Goal: Task Accomplishment & Management: Complete application form

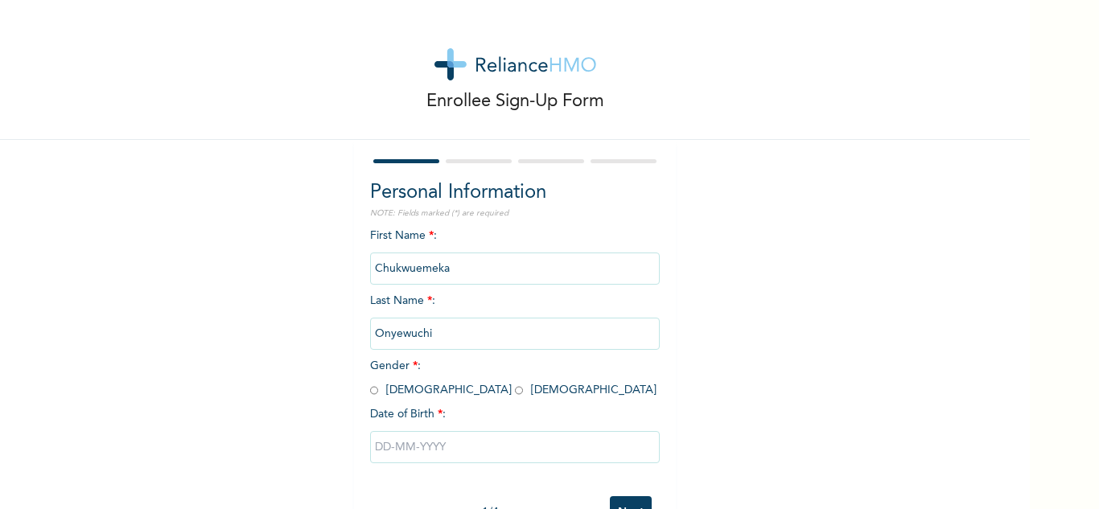
click at [335, 318] on div "Enrollee Sign-Up Form Personal Information NOTE: Fields marked (*) are required…" at bounding box center [515, 277] width 1030 height 554
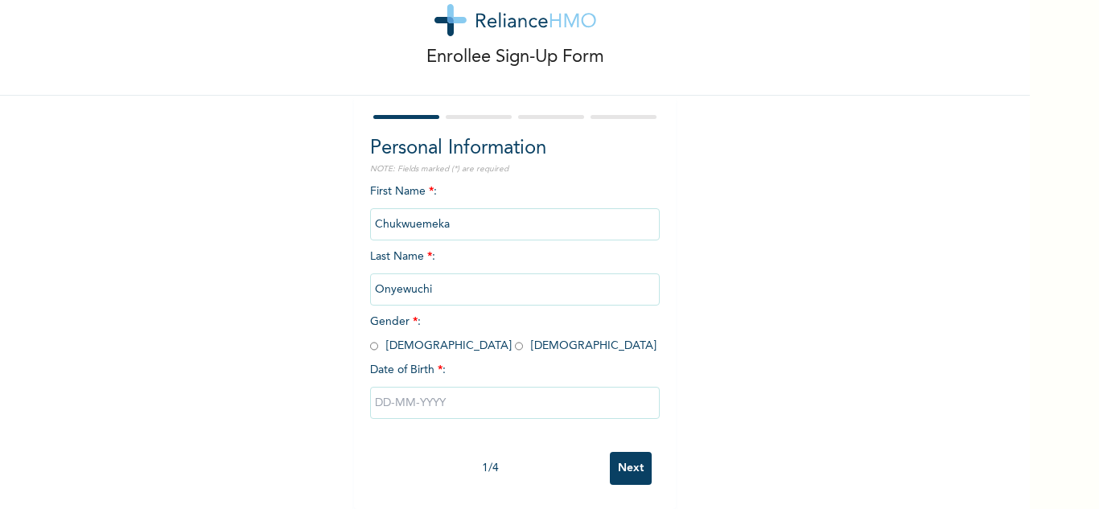
scroll to position [56, 0]
drag, startPoint x: 415, startPoint y: 219, endPoint x: 328, endPoint y: 233, distance: 88.1
click at [328, 233] on div "Enrollee Sign-Up Form Personal Information NOTE: Fields marked (*) are required…" at bounding box center [515, 233] width 1030 height 554
click at [439, 220] on input "Chukwuemeka" at bounding box center [515, 224] width 290 height 32
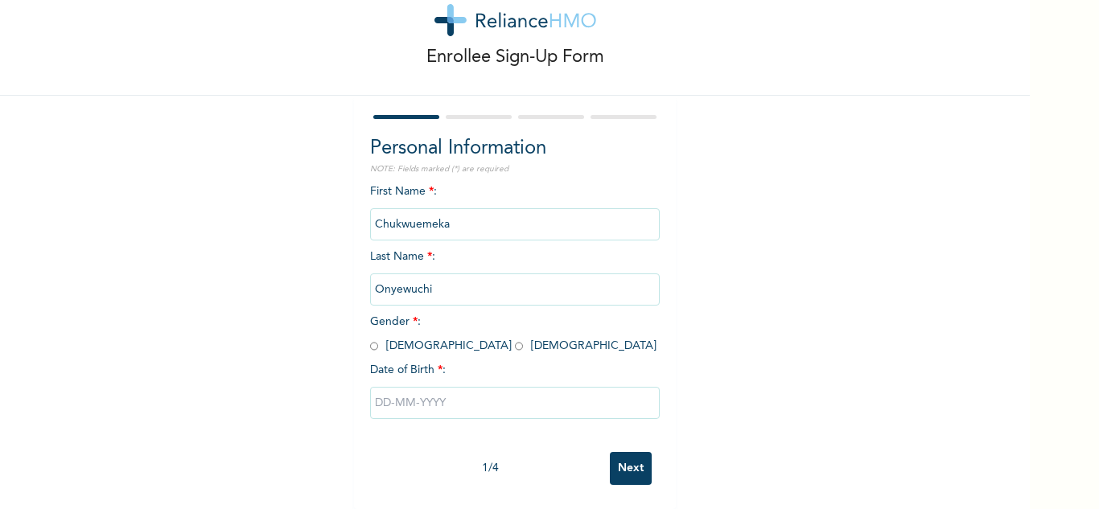
click at [447, 208] on input "Chukwuemeka" at bounding box center [515, 224] width 290 height 32
drag, startPoint x: 447, startPoint y: 208, endPoint x: 340, endPoint y: 208, distance: 107.8
click at [340, 208] on div "Enrollee Sign-Up Form Personal Information NOTE: Fields marked (*) are required…" at bounding box center [515, 233] width 1030 height 554
click at [429, 387] on input "text" at bounding box center [515, 403] width 290 height 32
select select "9"
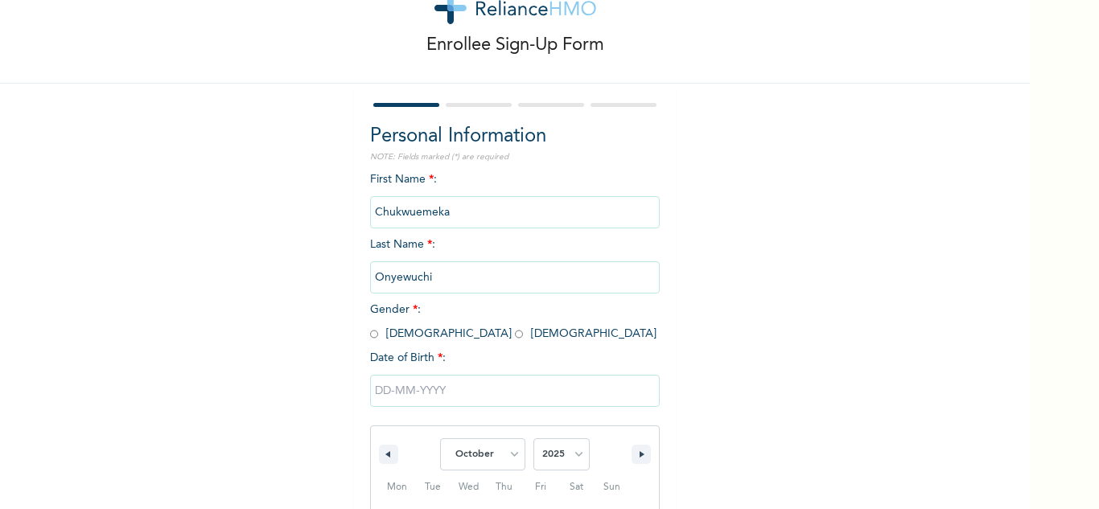
scroll to position [222, 0]
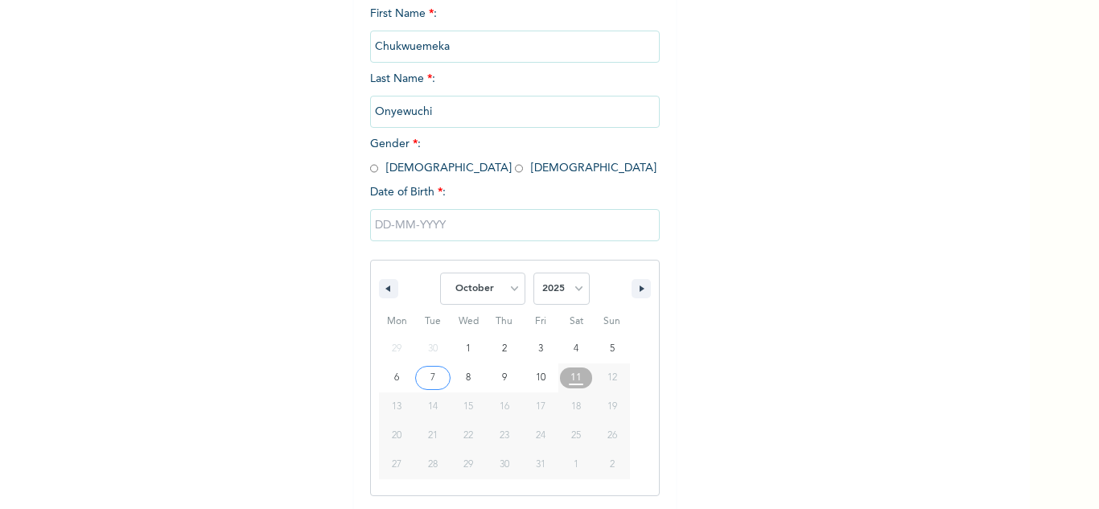
click at [370, 171] on div "Personal Information NOTE: Fields marked (*) are required First Name * : [PERSO…" at bounding box center [515, 235] width 290 height 557
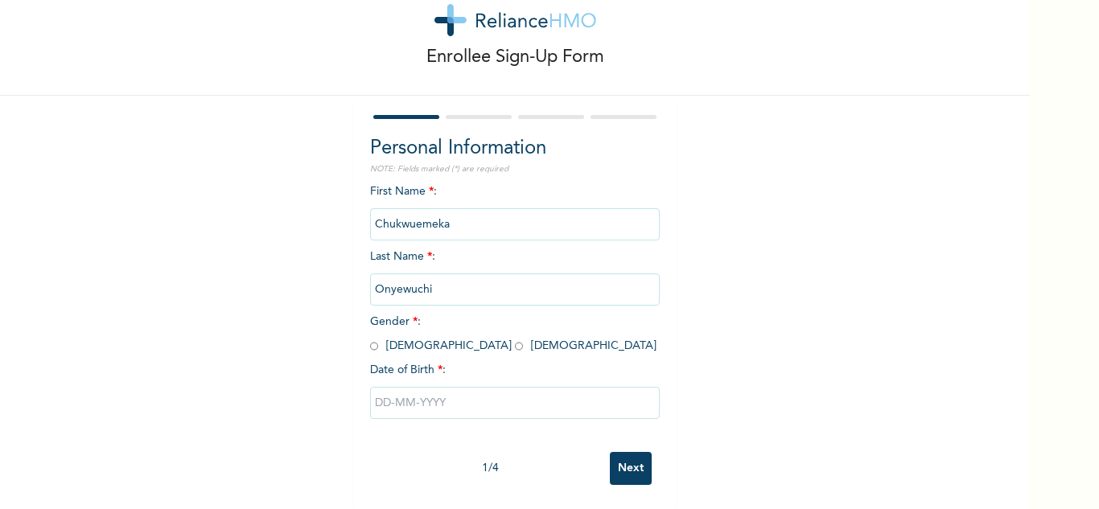
scroll to position [56, 0]
click at [370, 339] on input "radio" at bounding box center [374, 346] width 8 height 15
radio input "true"
click at [442, 221] on input "Chukwuemeka" at bounding box center [515, 224] width 290 height 32
click at [442, 216] on input "Chukwuemeka" at bounding box center [515, 224] width 290 height 32
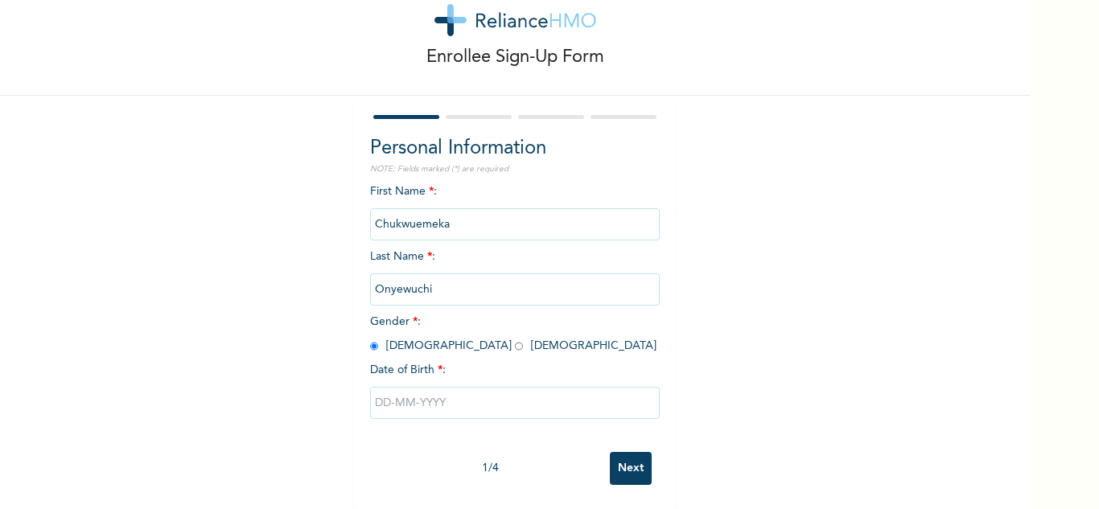
click at [442, 216] on input "Chukwuemeka" at bounding box center [515, 224] width 290 height 32
click at [397, 389] on input "text" at bounding box center [515, 403] width 290 height 32
select select "9"
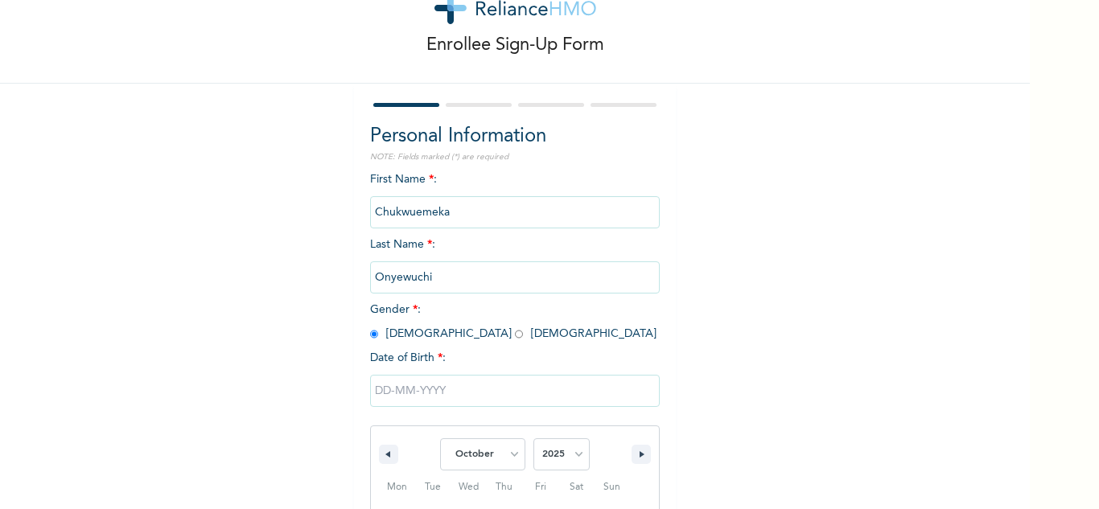
scroll to position [222, 0]
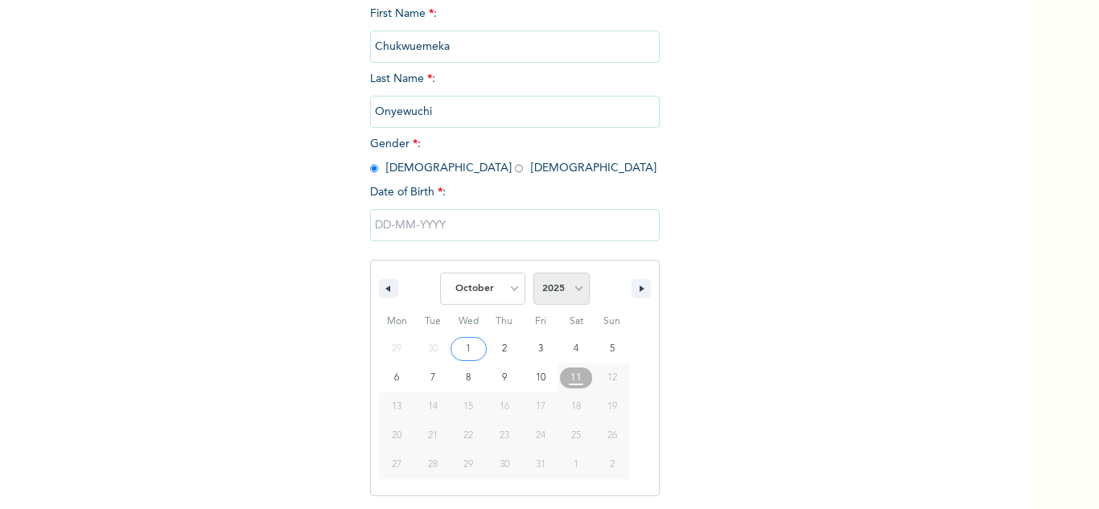
click at [557, 295] on select "2025 2024 2023 2022 2021 2020 2019 2018 2017 2016 2015 2014 2013 2012 2011 2010…" at bounding box center [561, 289] width 56 height 32
select select "1985"
click at [533, 274] on select "2025 2024 2023 2022 2021 2020 2019 2018 2017 2016 2015 2014 2013 2012 2011 2010…" at bounding box center [561, 289] width 56 height 32
type input "[DATE]"
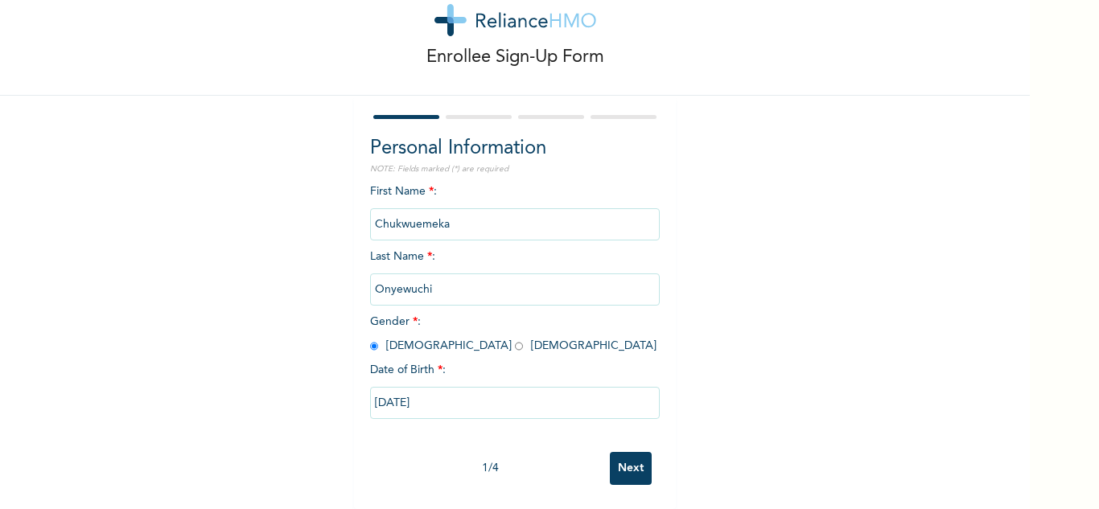
click at [616, 456] on input "Next" at bounding box center [631, 468] width 42 height 33
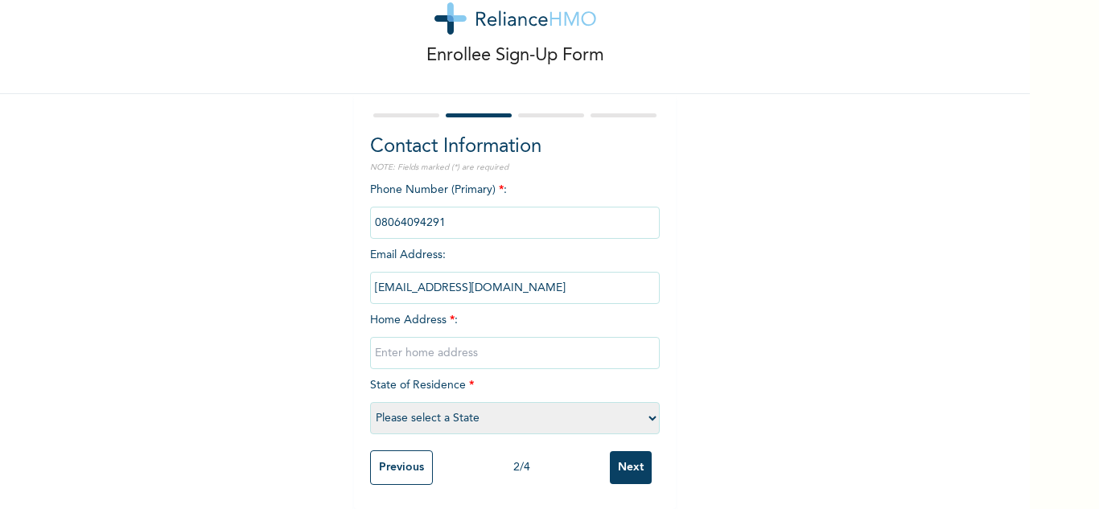
scroll to position [58, 0]
click at [525, 224] on input "phone" at bounding box center [515, 223] width 290 height 32
click at [484, 211] on input "phone" at bounding box center [515, 223] width 290 height 32
drag, startPoint x: 484, startPoint y: 211, endPoint x: 362, endPoint y: 208, distance: 121.5
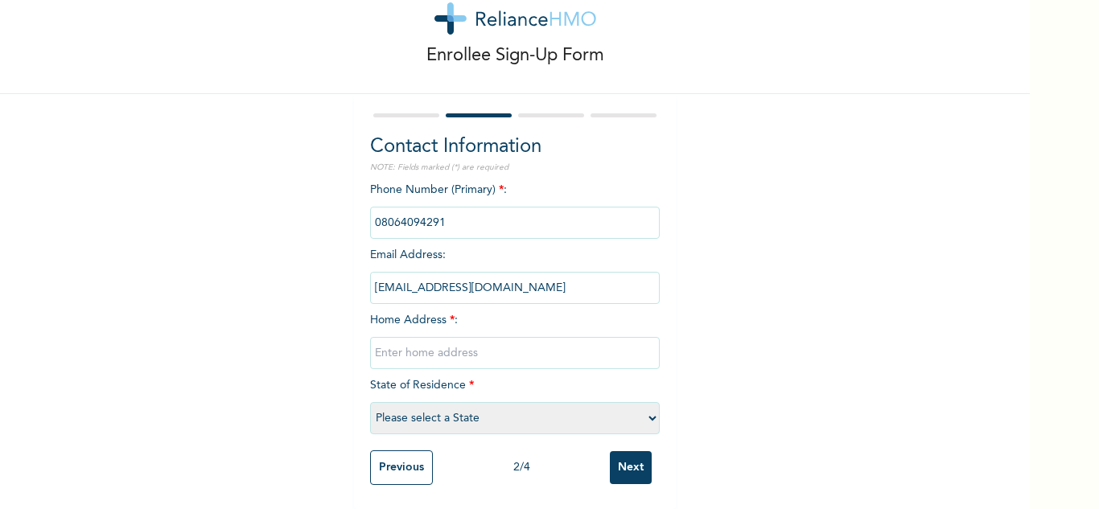
click at [362, 208] on div "Contact Information NOTE: Fields marked (*) are required Phone Number (Primary)…" at bounding box center [515, 301] width 322 height 415
click at [461, 274] on input "[EMAIL_ADDRESS][DOMAIN_NAME]" at bounding box center [515, 288] width 290 height 32
click at [460, 337] on input "text" at bounding box center [515, 353] width 290 height 32
click at [413, 408] on select "Please select a State [PERSON_NAME] (FCT) [PERSON_NAME] Ibom [GEOGRAPHIC_DATA] …" at bounding box center [515, 418] width 290 height 32
select select "28"
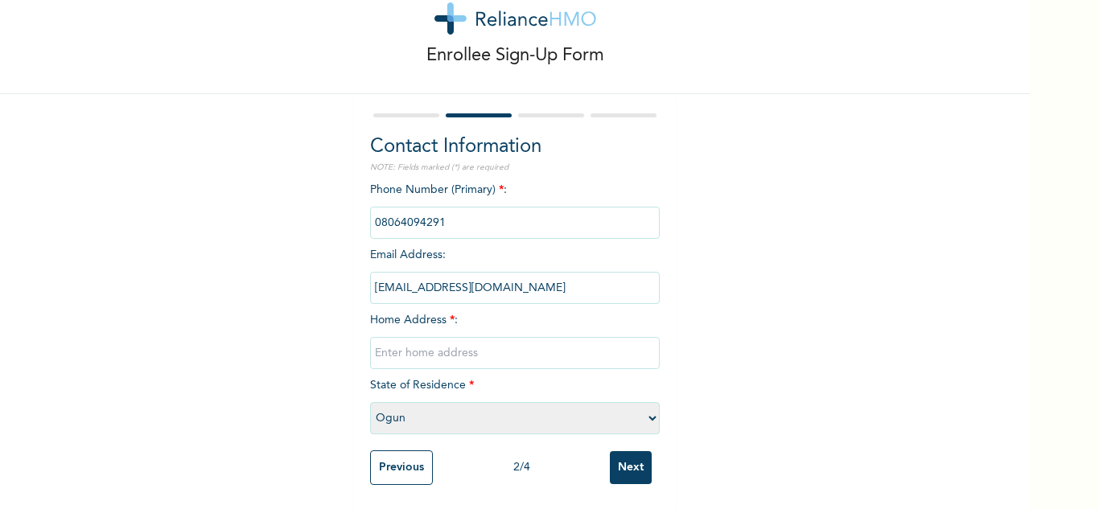
click at [370, 402] on select "Please select a State [PERSON_NAME] (FCT) [PERSON_NAME] Ibom [GEOGRAPHIC_DATA] …" at bounding box center [515, 418] width 290 height 32
click at [402, 455] on input "Previous" at bounding box center [401, 468] width 63 height 35
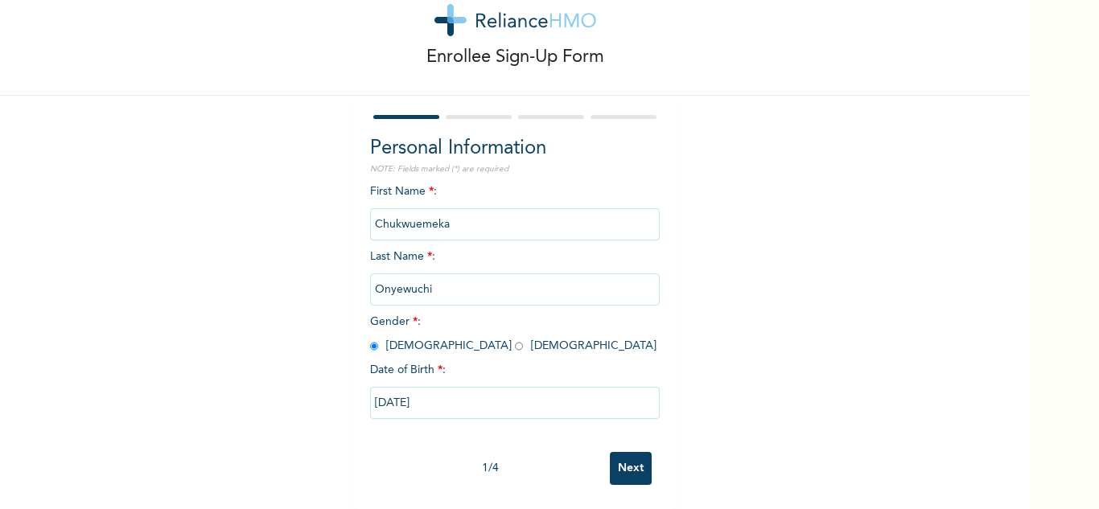
click at [445, 208] on input "Chukwuemeka" at bounding box center [515, 224] width 290 height 32
click at [446, 209] on input "Chukwuemeka" at bounding box center [515, 224] width 290 height 32
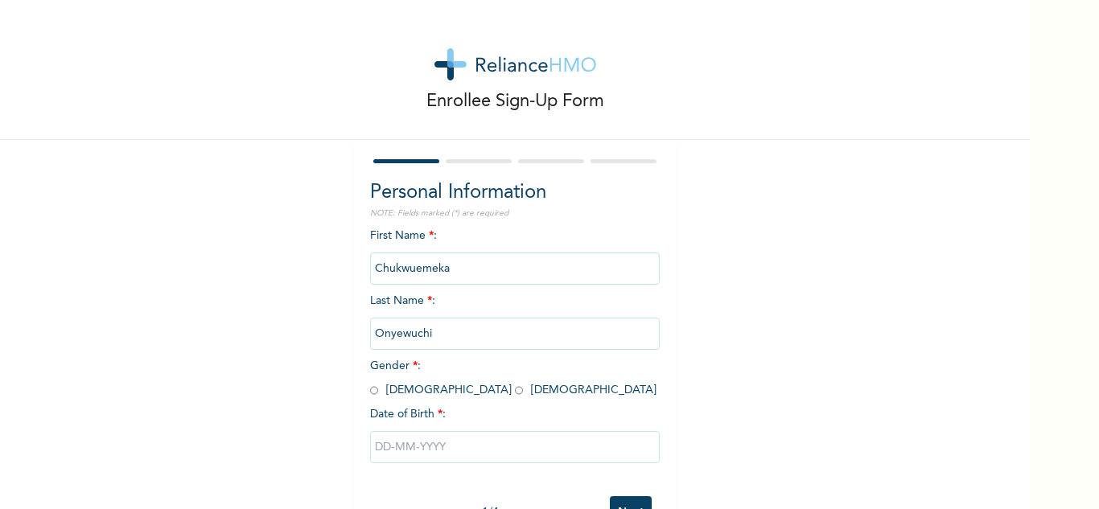
click at [370, 387] on input "radio" at bounding box center [374, 390] width 8 height 15
radio input "true"
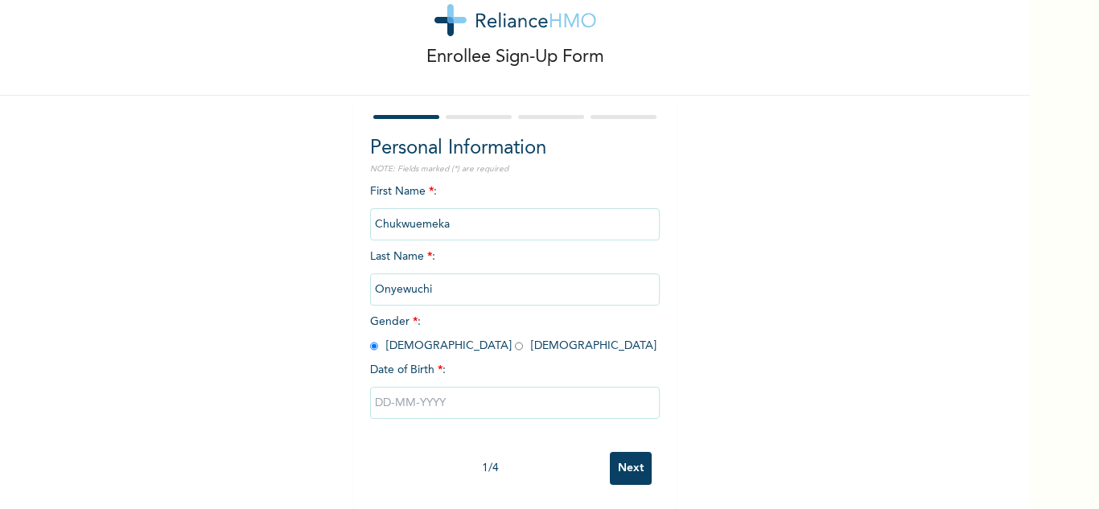
click at [459, 401] on input "text" at bounding box center [515, 403] width 290 height 32
select select "9"
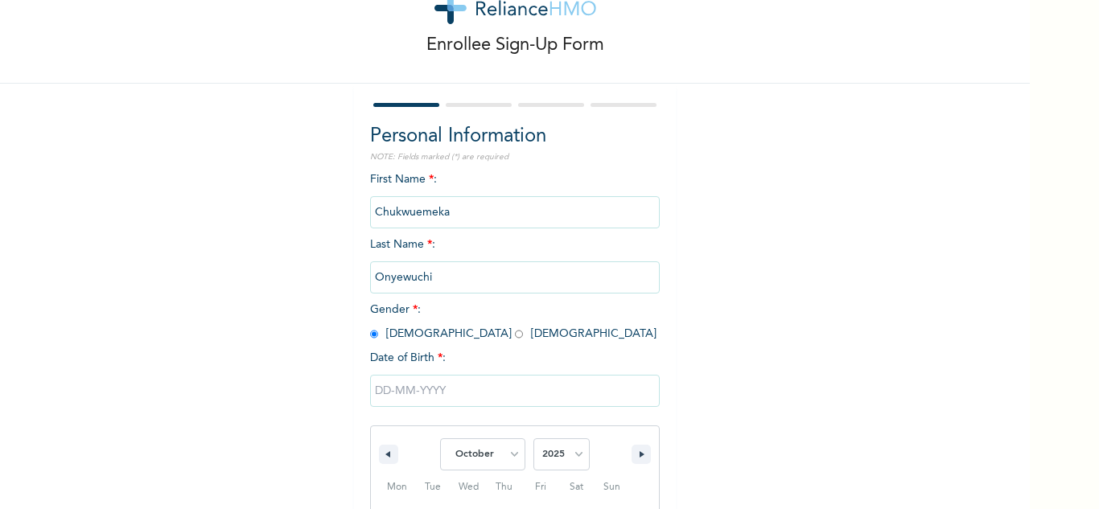
scroll to position [222, 0]
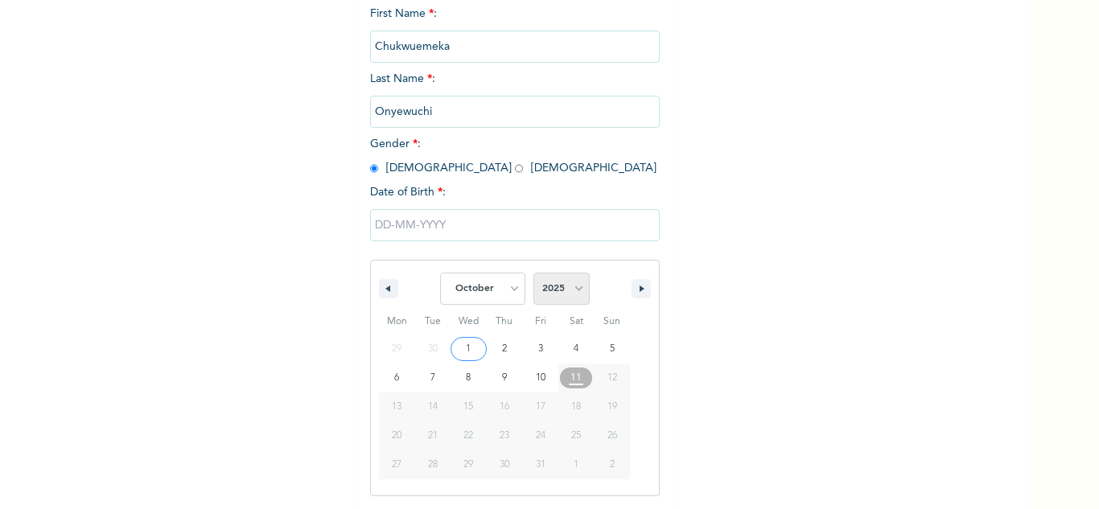
click at [561, 295] on select "2025 2024 2023 2022 2021 2020 2019 2018 2017 2016 2015 2014 2013 2012 2011 2010…" at bounding box center [561, 289] width 56 height 32
select select "1985"
click at [533, 274] on select "2025 2024 2023 2022 2021 2020 2019 2018 2017 2016 2015 2014 2013 2012 2011 2010…" at bounding box center [561, 289] width 56 height 32
type input "[DATE]"
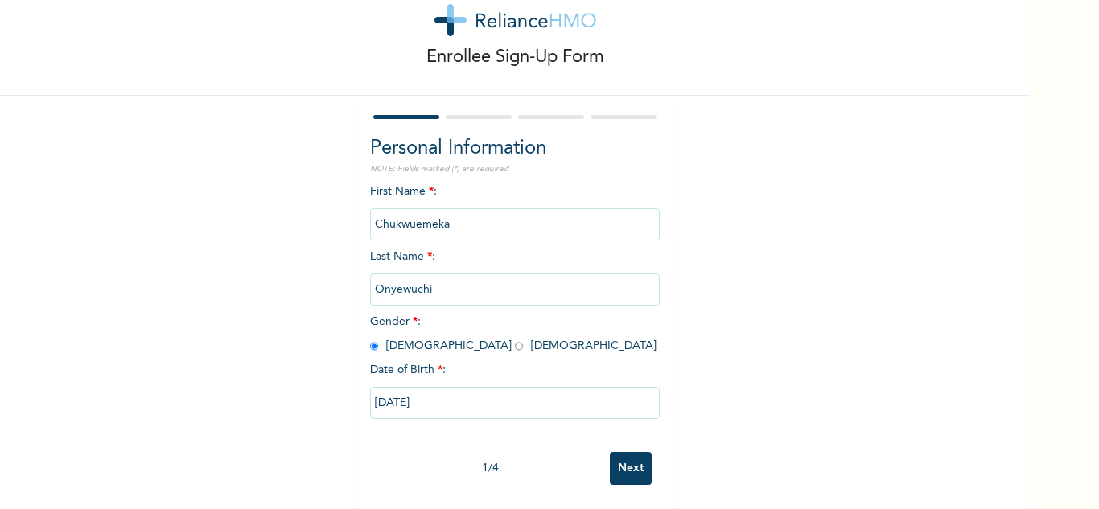
scroll to position [56, 0]
click at [624, 456] on input "Next" at bounding box center [631, 468] width 42 height 33
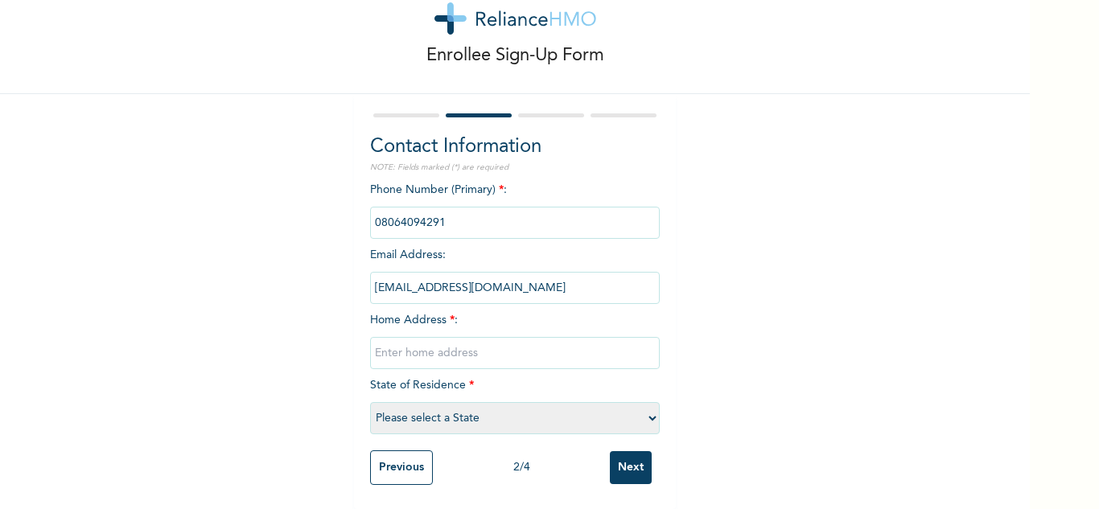
click at [410, 354] on input "text" at bounding box center [515, 353] width 290 height 32
type input "23 Kelvin Olowode Street Airforce Estate Olosun, Ota"
select select "28"
click at [617, 455] on input "Next" at bounding box center [631, 467] width 42 height 33
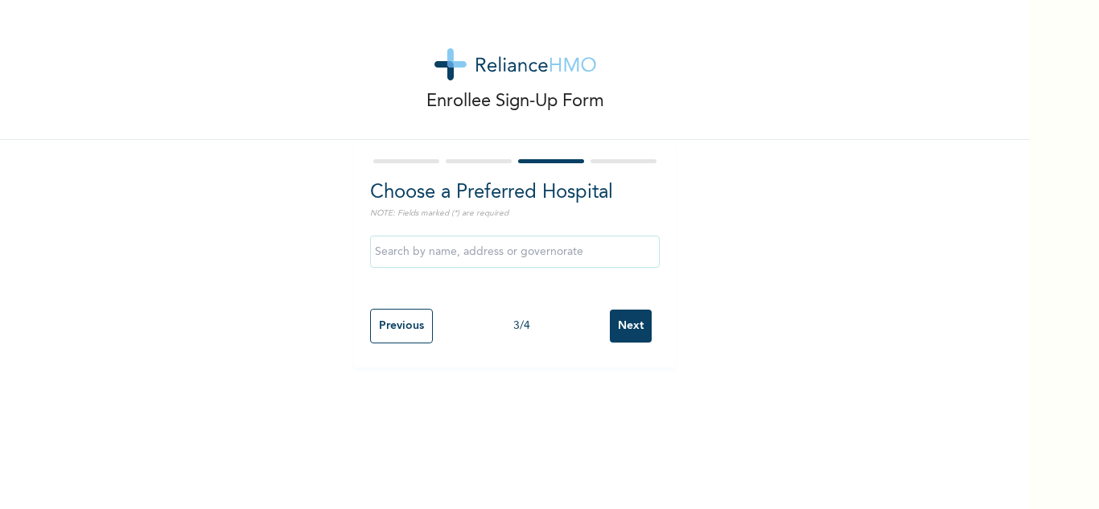
scroll to position [0, 0]
click at [440, 253] on input "text" at bounding box center [515, 252] width 290 height 32
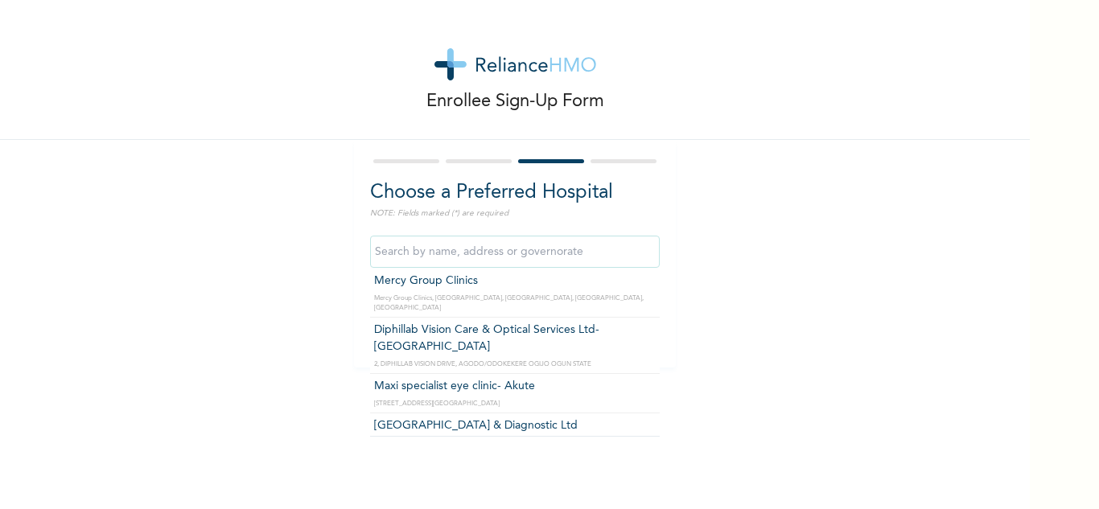
scroll to position [1094, 0]
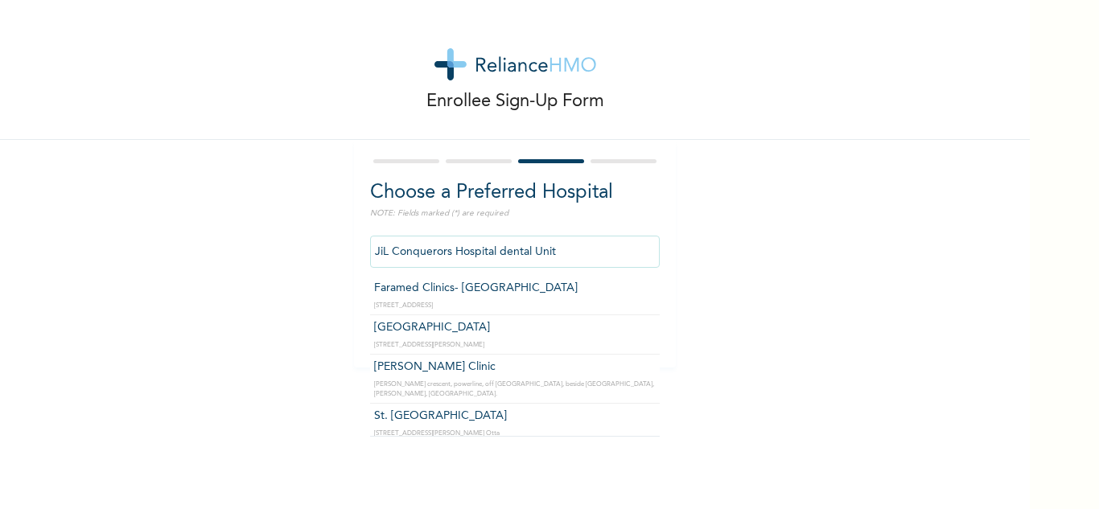
click at [527, 245] on input "JiL Conquerors Hospital dental Unit" at bounding box center [515, 252] width 290 height 32
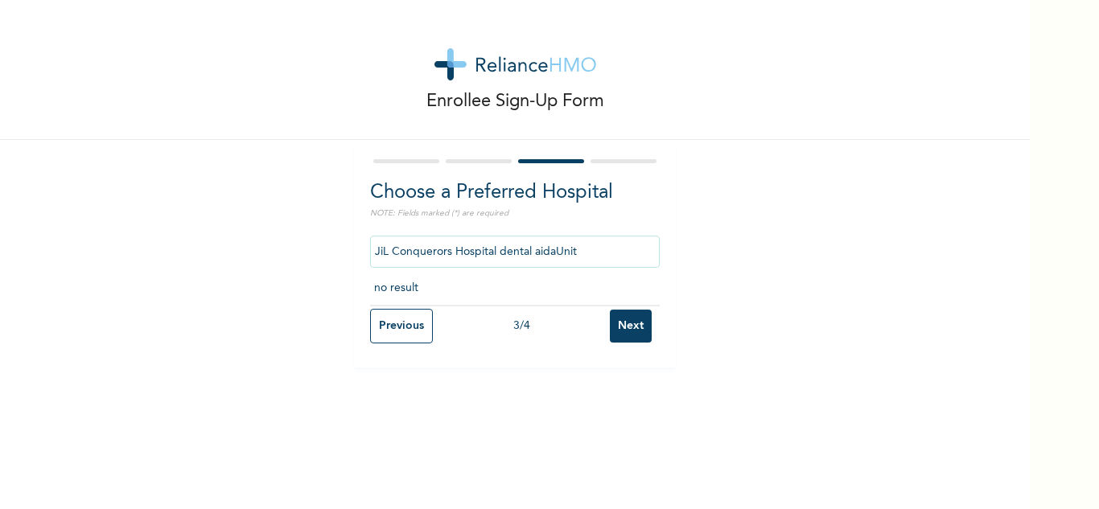
type input "JiL Conquerors Hospital dental aidUnit"
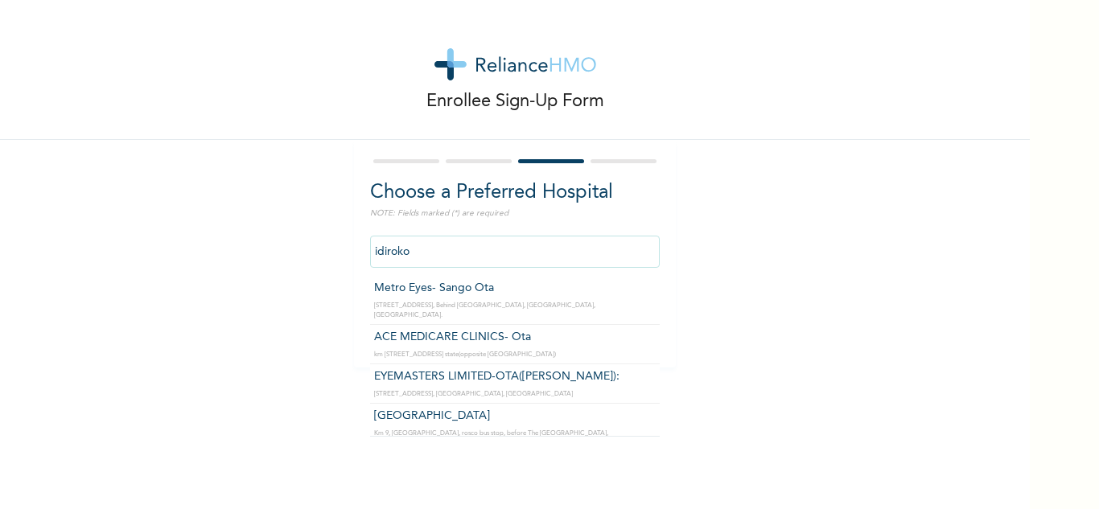
scroll to position [56, 0]
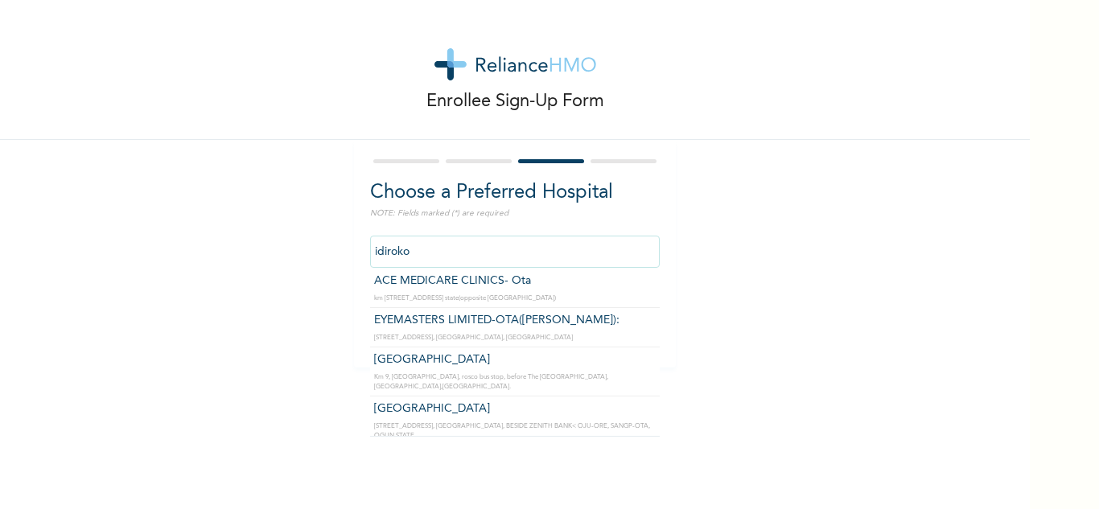
type input "Hearthside Hospital"
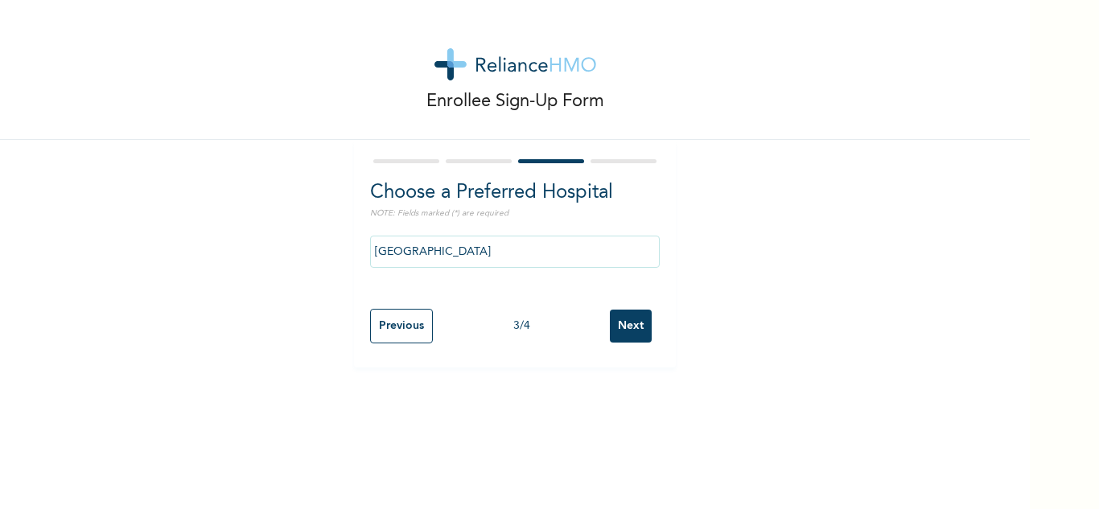
click at [615, 323] on input "Next" at bounding box center [631, 326] width 42 height 33
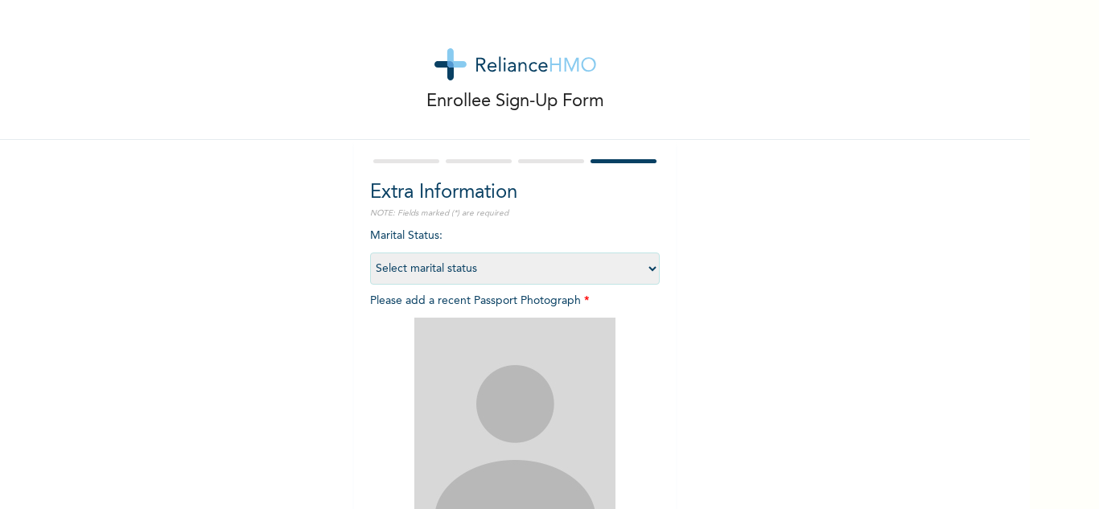
click at [465, 274] on select "Select marital status Single Married Divorced Widow/Widower" at bounding box center [515, 269] width 290 height 32
select select "2"
click at [370, 253] on select "Select marital status Single Married Divorced Widow/Widower" at bounding box center [515, 269] width 290 height 32
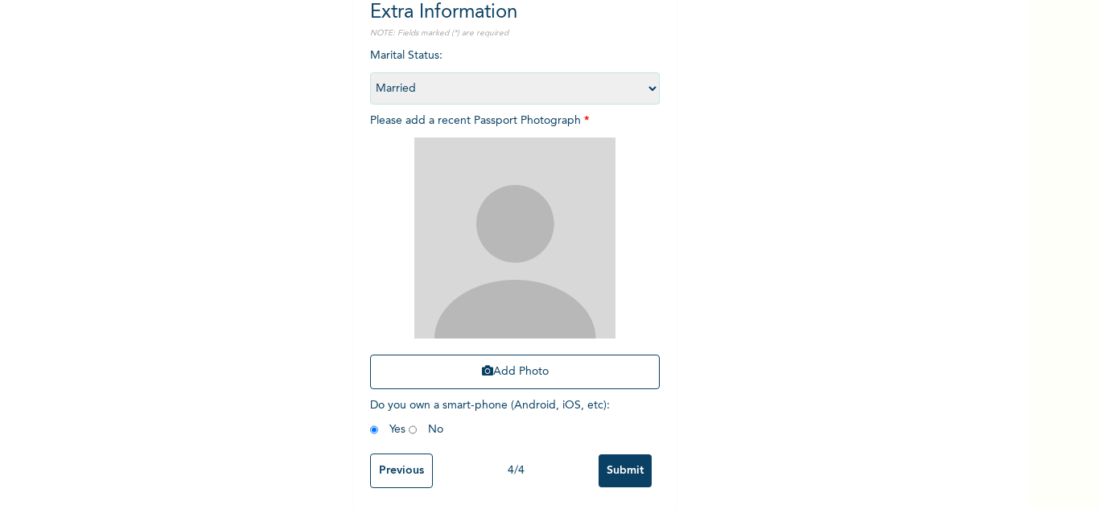
scroll to position [181, 0]
click at [524, 251] on img at bounding box center [514, 237] width 201 height 201
